Goal: Information Seeking & Learning: Learn about a topic

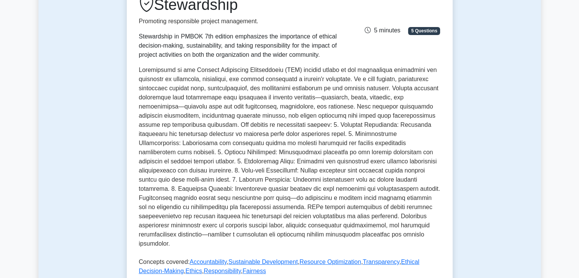
scroll to position [122, 0]
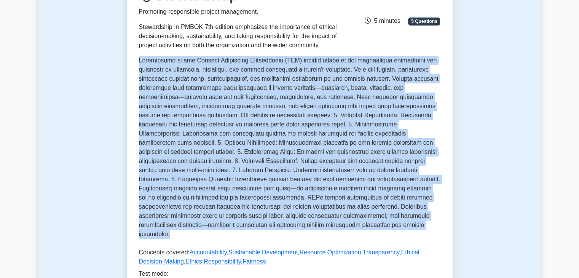
drag, startPoint x: 317, startPoint y: 231, endPoint x: 137, endPoint y: 63, distance: 246.1
click at [137, 63] on div "Stewardship Promoting responsible project management. Stewardship in PMBOK 7th …" at bounding box center [290, 156] width 326 height 365
copy p "Stewardship in the Project Management Professional (PMP) context refers to the …"
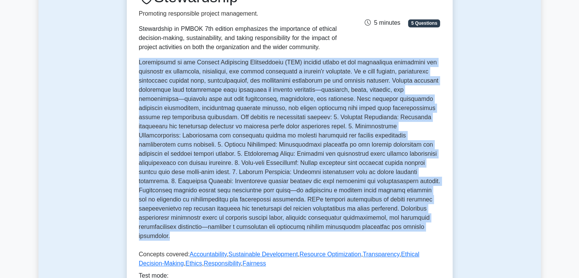
click at [519, 145] on div "Test Flashcards Stewardship Promoting responsible project management. Stewardsh…" at bounding box center [289, 147] width 502 height 422
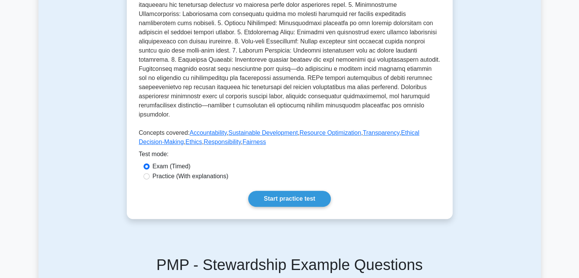
scroll to position [244, 0]
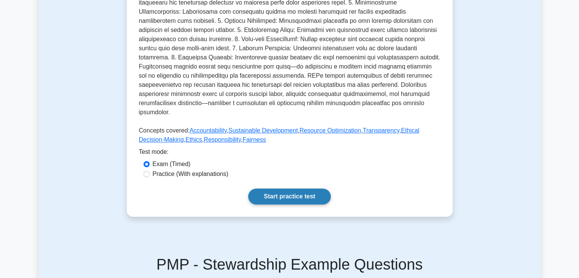
click at [291, 188] on link "Start practice test" at bounding box center [289, 196] width 83 height 16
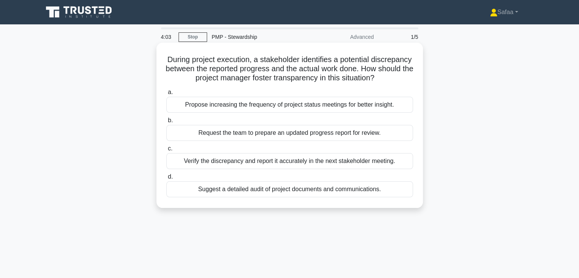
click at [388, 141] on div "Request the team to prepare an updated progress report for review." at bounding box center [289, 133] width 247 height 16
click at [166, 123] on input "b. Request the team to prepare an updated progress report for review." at bounding box center [166, 120] width 0 height 5
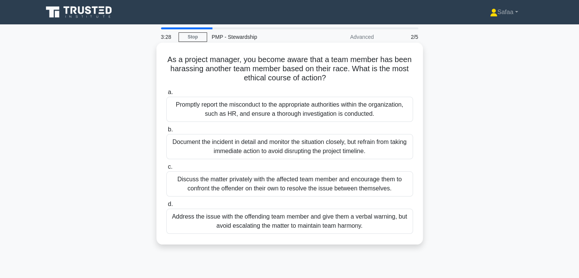
click at [332, 113] on div "Promptly report the misconduct to the appropriate authorities within the organi…" at bounding box center [289, 109] width 247 height 25
click at [166, 95] on input "a. Promptly report the misconduct to the appropriate authorities within the org…" at bounding box center [166, 92] width 0 height 5
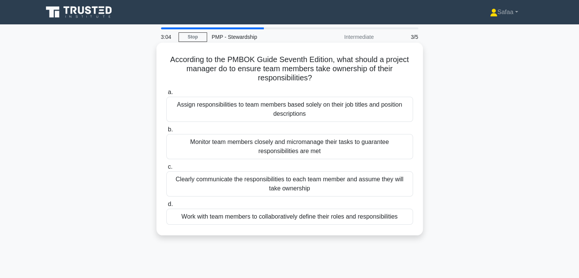
click at [347, 217] on div "Work with team members to collaboratively define their roles and responsibiliti…" at bounding box center [289, 217] width 247 height 16
click at [166, 207] on input "d. Work with team members to collaboratively define their roles and responsibil…" at bounding box center [166, 204] width 0 height 5
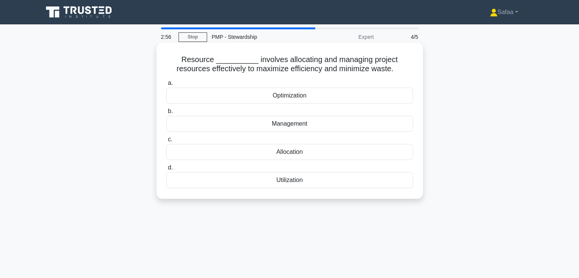
click at [301, 96] on div "Optimization" at bounding box center [289, 96] width 247 height 16
click at [166, 86] on input "a. Optimization" at bounding box center [166, 83] width 0 height 5
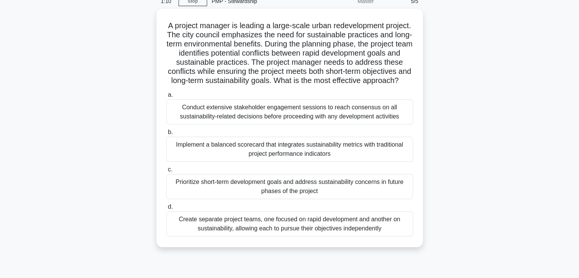
scroll to position [30, 0]
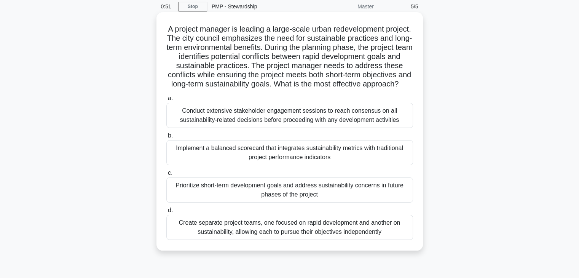
click at [357, 127] on div "Conduct extensive stakeholder engagement sessions to reach consensus on all sus…" at bounding box center [289, 115] width 247 height 25
click at [166, 101] on input "a. Conduct extensive stakeholder engagement sessions to reach consensus on all …" at bounding box center [166, 98] width 0 height 5
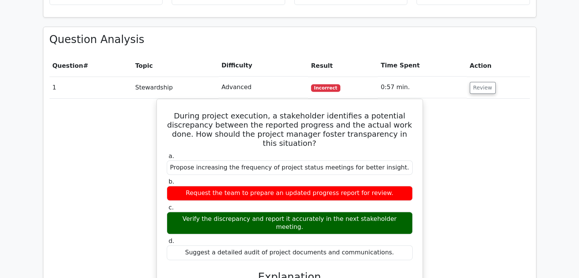
scroll to position [375, 0]
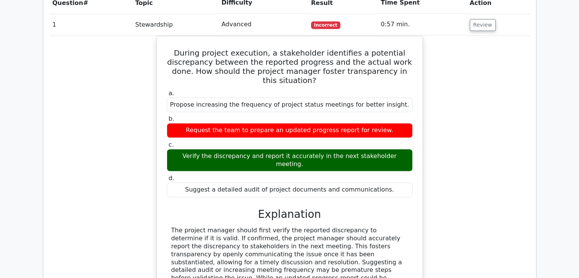
drag, startPoint x: 582, startPoint y: 273, endPoint x: 521, endPoint y: 69, distance: 212.7
click at [521, 69] on div "During project execution, a stakeholder identifies a potential discrepancy betw…" at bounding box center [289, 191] width 480 height 310
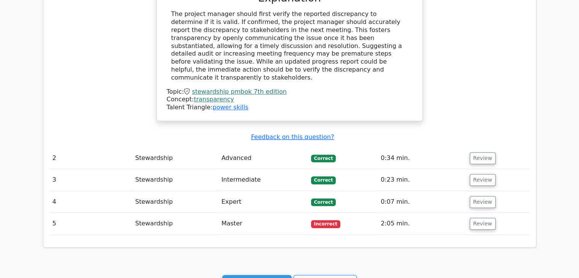
scroll to position [634, 0]
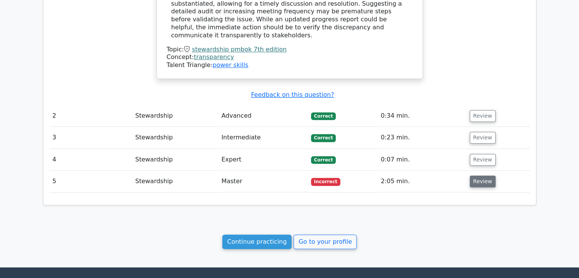
click at [481, 175] on button "Review" at bounding box center [483, 181] width 26 height 12
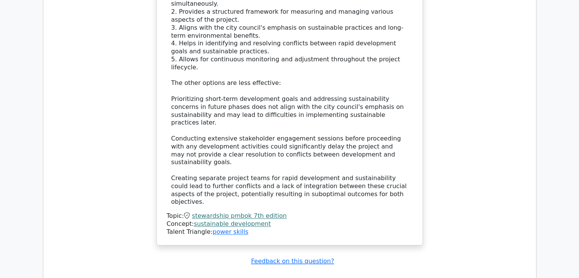
scroll to position [1146, 0]
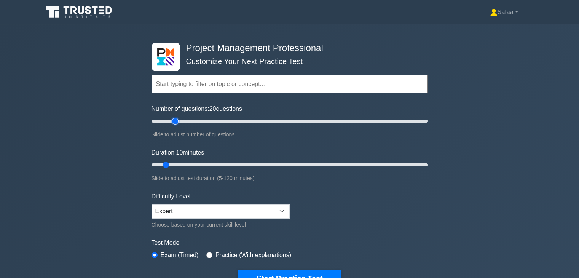
type input "20"
click at [174, 121] on input "Number of questions: 20 questions" at bounding box center [289, 120] width 276 height 9
click at [182, 161] on input "Duration: 15 minutes" at bounding box center [289, 164] width 276 height 9
type input "20"
click at [189, 163] on input "Duration: 20 minutes" at bounding box center [289, 164] width 276 height 9
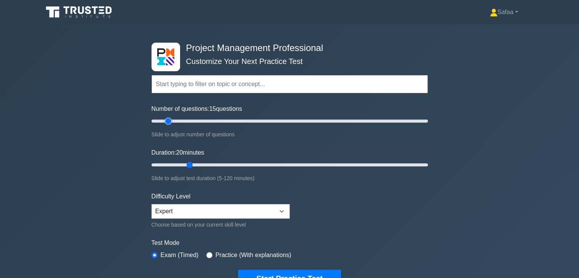
click at [167, 122] on input "Number of questions: 15 questions" at bounding box center [289, 120] width 276 height 9
type input "10"
click at [164, 121] on input "Number of questions: 10 questions" at bounding box center [289, 120] width 276 height 9
type input "10"
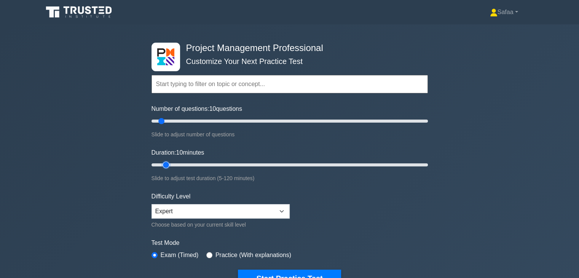
click at [168, 160] on input "Duration: 10 minutes" at bounding box center [289, 164] width 276 height 9
click at [322, 272] on button "Start Practice Test" at bounding box center [289, 278] width 103 height 18
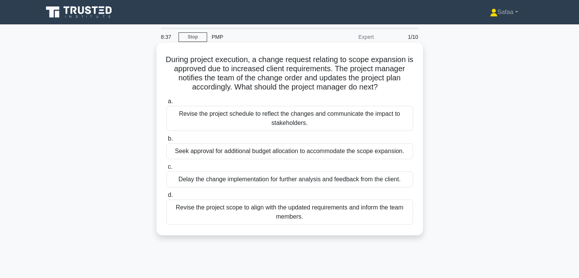
click at [328, 124] on div "Revise the project schedule to reflect the changes and communicate the impact t…" at bounding box center [289, 118] width 247 height 25
click at [166, 104] on input "a. Revise the project schedule to reflect the changes and communicate the impac…" at bounding box center [166, 101] width 0 height 5
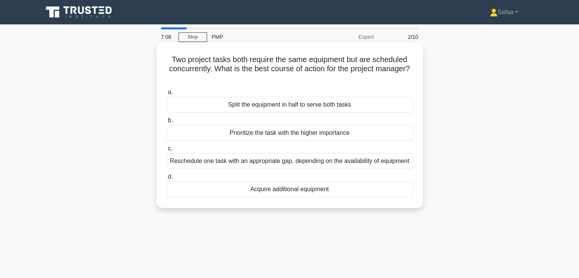
click at [269, 164] on div "Reschedule one task with an appropriate gap, depending on the availability of e…" at bounding box center [289, 161] width 247 height 16
click at [166, 151] on input "c. Reschedule one task with an appropriate gap, depending on the availability o…" at bounding box center [166, 148] width 0 height 5
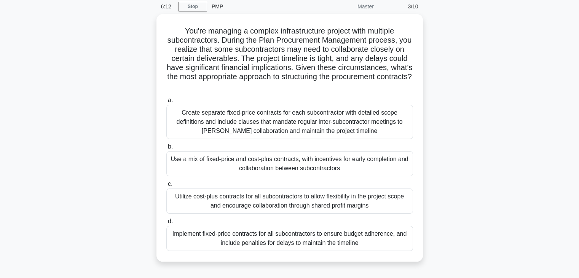
scroll to position [15, 0]
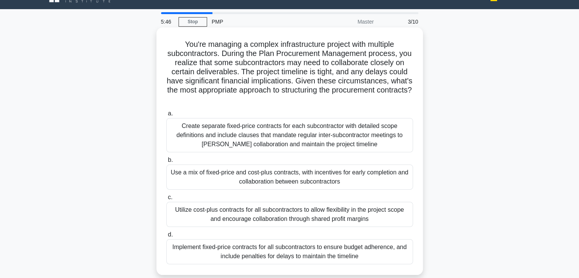
click at [352, 139] on div "Create separate fixed-price contracts for each subcontractor with detailed scop…" at bounding box center [289, 135] width 247 height 34
click at [166, 116] on input "a. Create separate fixed-price contracts for each subcontractor with detailed s…" at bounding box center [166, 113] width 0 height 5
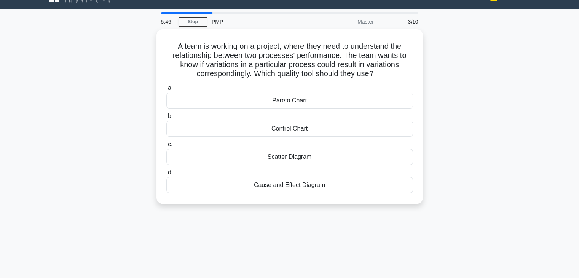
scroll to position [0, 0]
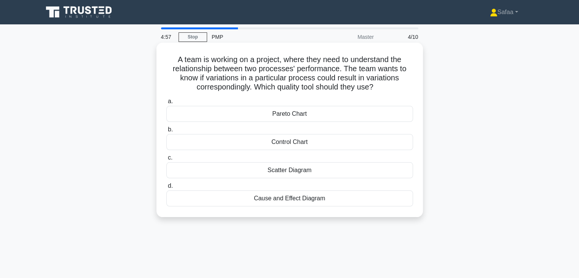
click at [269, 198] on div "Cause and Effect Diagram" at bounding box center [289, 198] width 247 height 16
click at [166, 188] on input "d. Cause and Effect Diagram" at bounding box center [166, 185] width 0 height 5
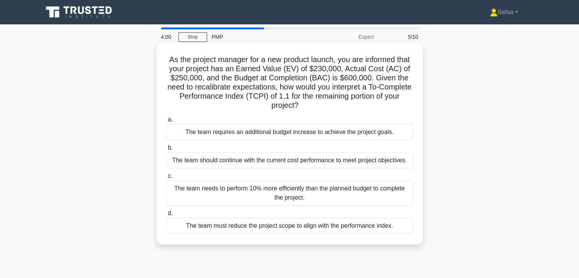
click at [234, 189] on div "The team needs to perform 10% more efficiently than the planned budget to compl…" at bounding box center [289, 192] width 247 height 25
click at [166, 178] on input "c. The team needs to perform 10% more efficiently than the planned budget to co…" at bounding box center [166, 176] width 0 height 5
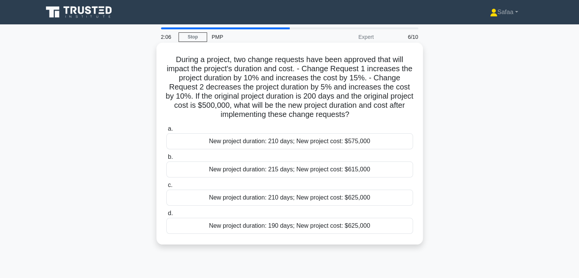
click at [374, 194] on div "New project duration: 210 days; New project cost: $625,000" at bounding box center [289, 197] width 247 height 16
click at [166, 188] on input "c. New project duration: 210 days; New project cost: $625,000" at bounding box center [166, 185] width 0 height 5
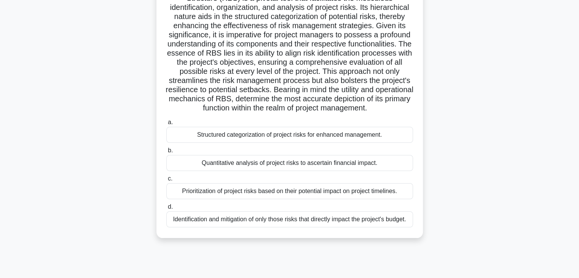
scroll to position [76, 0]
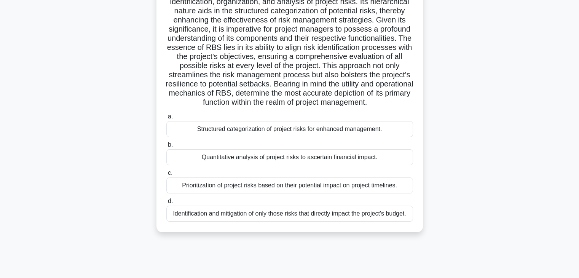
click at [345, 131] on div "Structured categorization of project risks for enhanced management." at bounding box center [289, 129] width 247 height 16
click at [166, 119] on input "a. Structured categorization of project risks for enhanced management." at bounding box center [166, 116] width 0 height 5
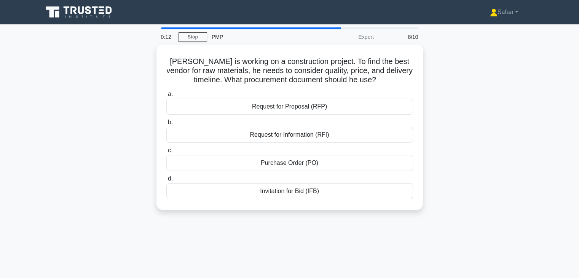
scroll to position [0, 0]
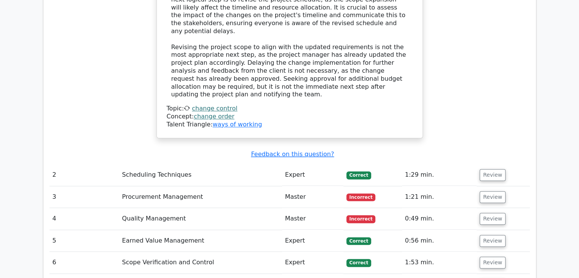
scroll to position [737, 0]
click at [499, 191] on button "Review" at bounding box center [492, 197] width 26 height 12
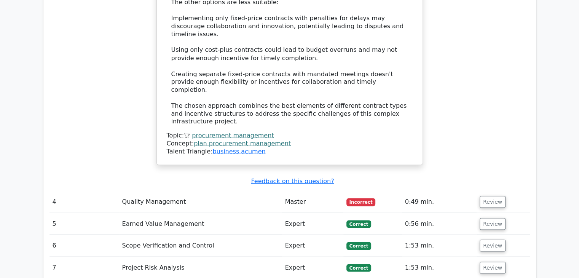
scroll to position [1399, 0]
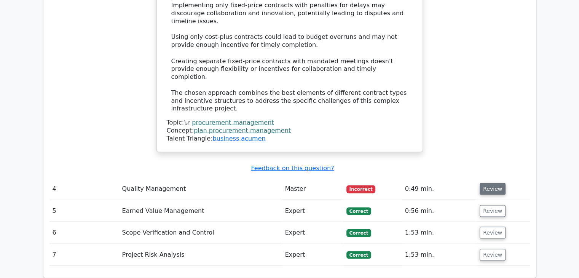
click at [489, 183] on button "Review" at bounding box center [492, 189] width 26 height 12
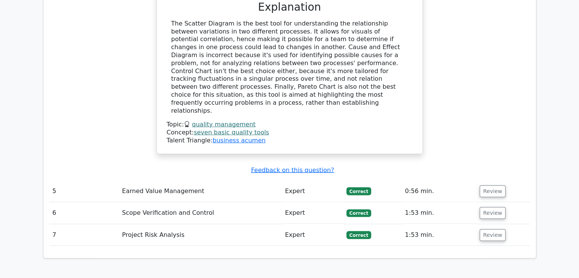
scroll to position [1769, 0]
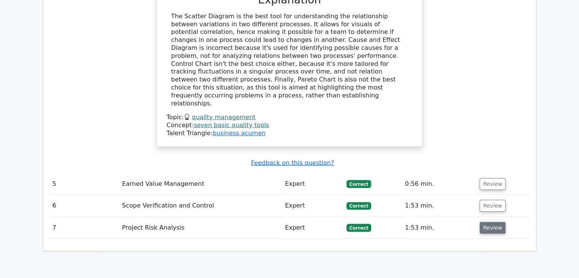
click at [495, 222] on button "Review" at bounding box center [492, 228] width 26 height 12
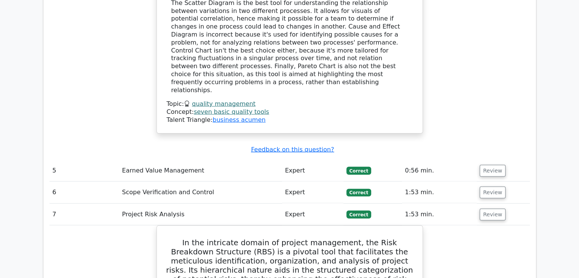
scroll to position [1775, 0]
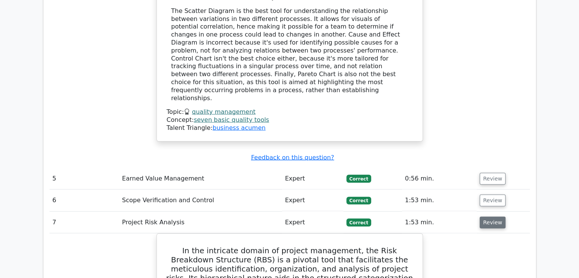
click at [489, 217] on button "Review" at bounding box center [492, 223] width 26 height 12
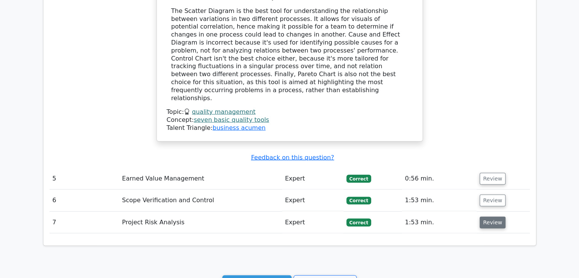
click at [489, 217] on button "Review" at bounding box center [492, 223] width 26 height 12
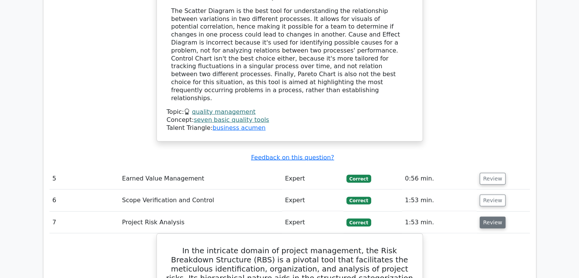
click at [489, 217] on button "Review" at bounding box center [492, 223] width 26 height 12
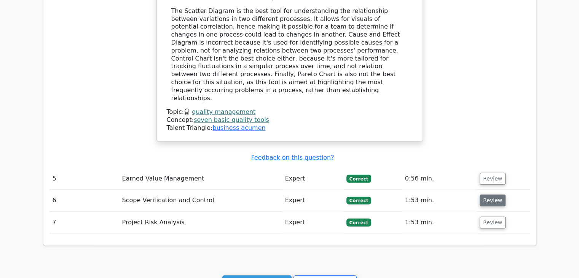
click at [490, 194] on button "Review" at bounding box center [492, 200] width 26 height 12
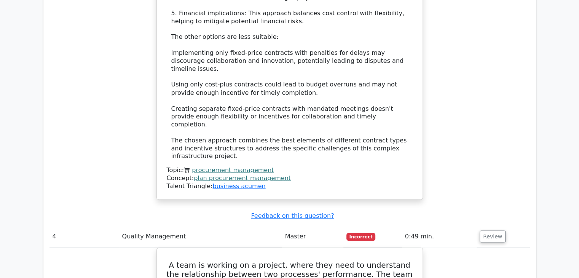
scroll to position [1349, 0]
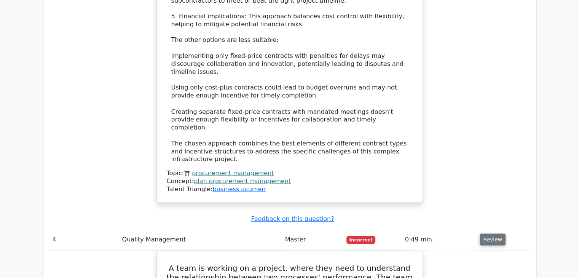
click at [494, 233] on button "Review" at bounding box center [492, 239] width 26 height 12
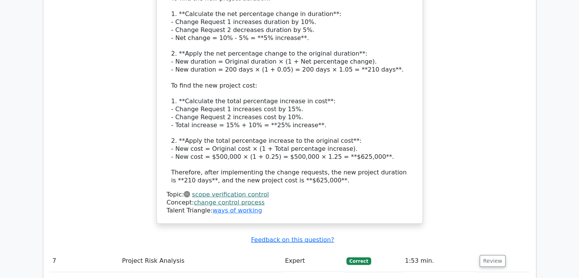
scroll to position [1867, 0]
click at [495, 256] on button "Review" at bounding box center [492, 262] width 26 height 12
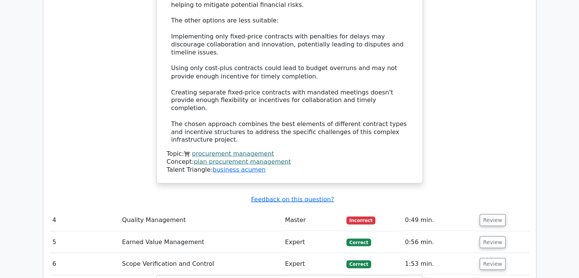
scroll to position [1330, 0]
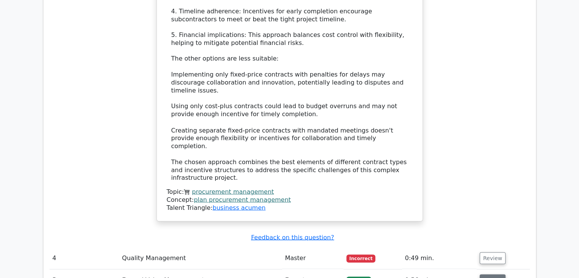
click at [489, 274] on button "Review" at bounding box center [492, 280] width 26 height 12
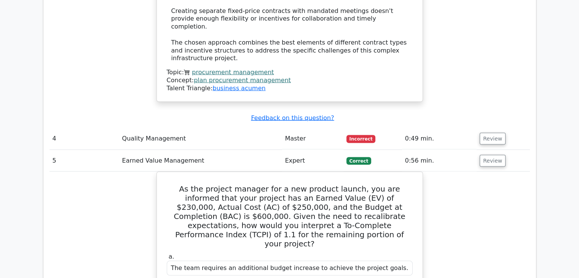
scroll to position [1405, 0]
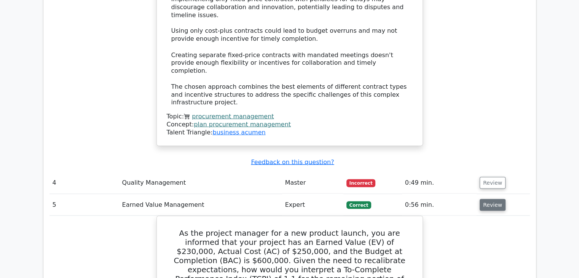
click at [489, 199] on button "Review" at bounding box center [492, 205] width 26 height 12
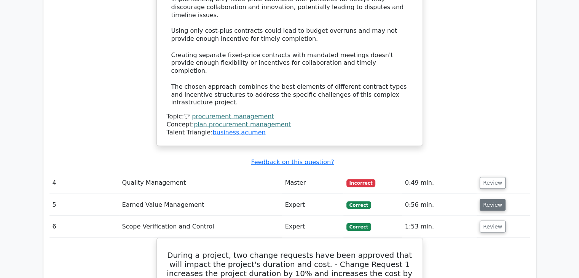
click at [489, 199] on button "Review" at bounding box center [492, 205] width 26 height 12
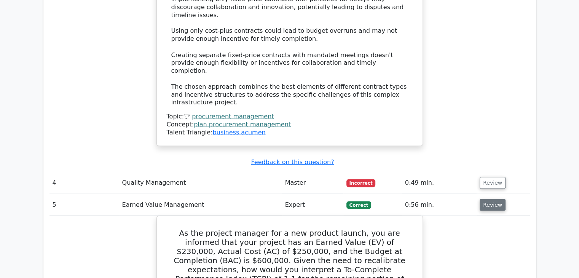
click at [489, 199] on button "Review" at bounding box center [492, 205] width 26 height 12
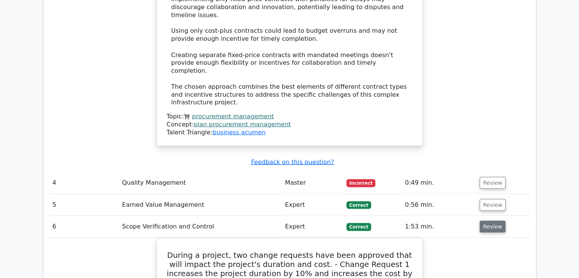
click at [490, 220] on button "Review" at bounding box center [492, 226] width 26 height 12
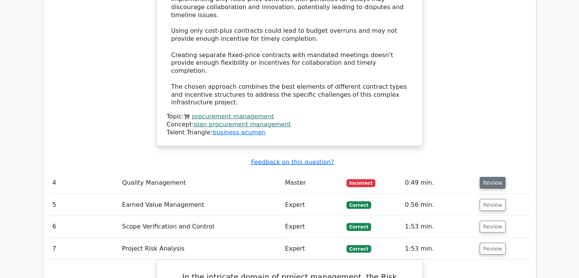
click at [490, 177] on button "Review" at bounding box center [492, 183] width 26 height 12
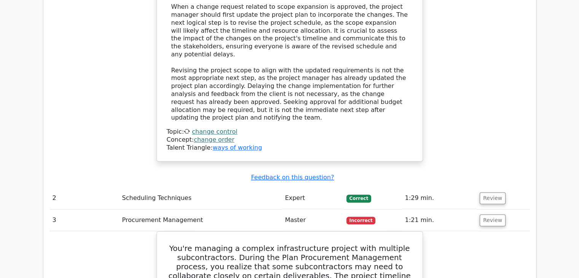
scroll to position [696, 0]
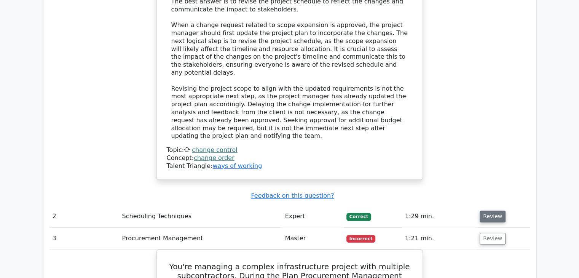
click at [492, 210] on button "Review" at bounding box center [492, 216] width 26 height 12
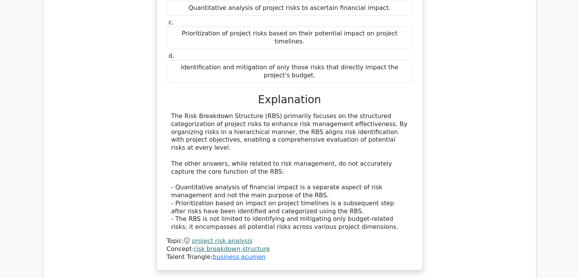
scroll to position [2601, 0]
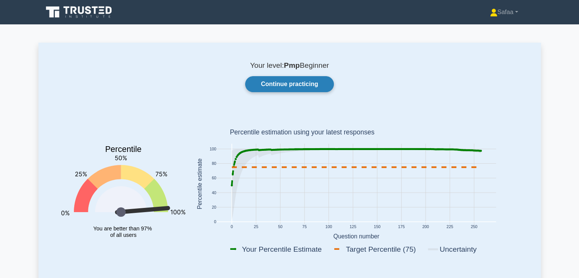
click at [280, 88] on link "Continue practicing" at bounding box center [289, 84] width 88 height 16
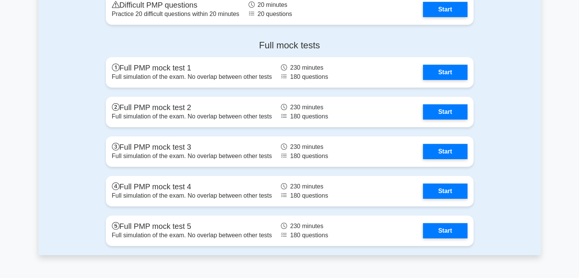
scroll to position [2573, 0]
